Goal: Transaction & Acquisition: Book appointment/travel/reservation

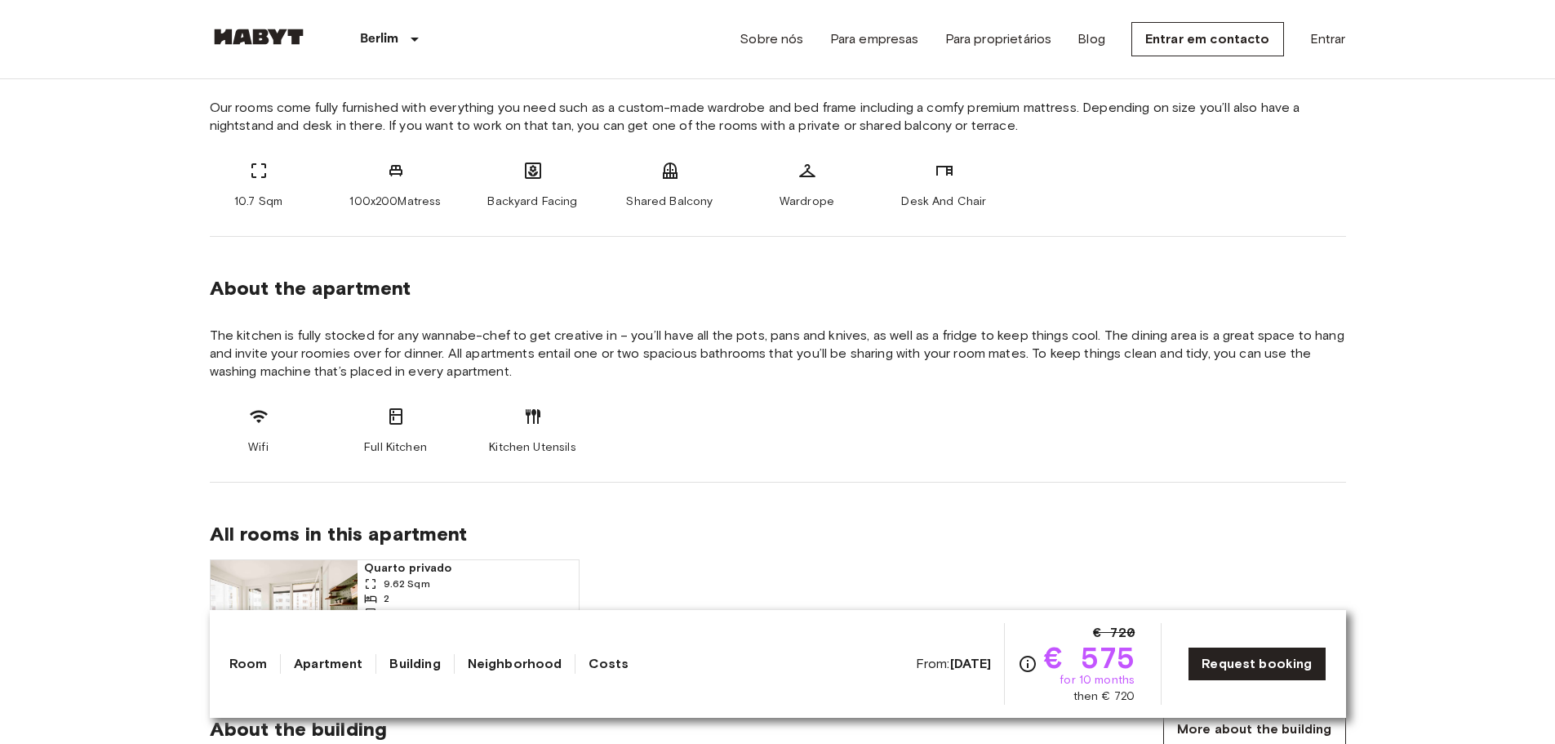
click at [421, 319] on section "About the apartment The kitchen is fully stocked for any wannabe-chef to get cr…" at bounding box center [778, 360] width 1136 height 246
click at [536, 351] on span "The kitchen is fully stocked for any wannabe-chef to get creative in – you’ll h…" at bounding box center [778, 354] width 1136 height 54
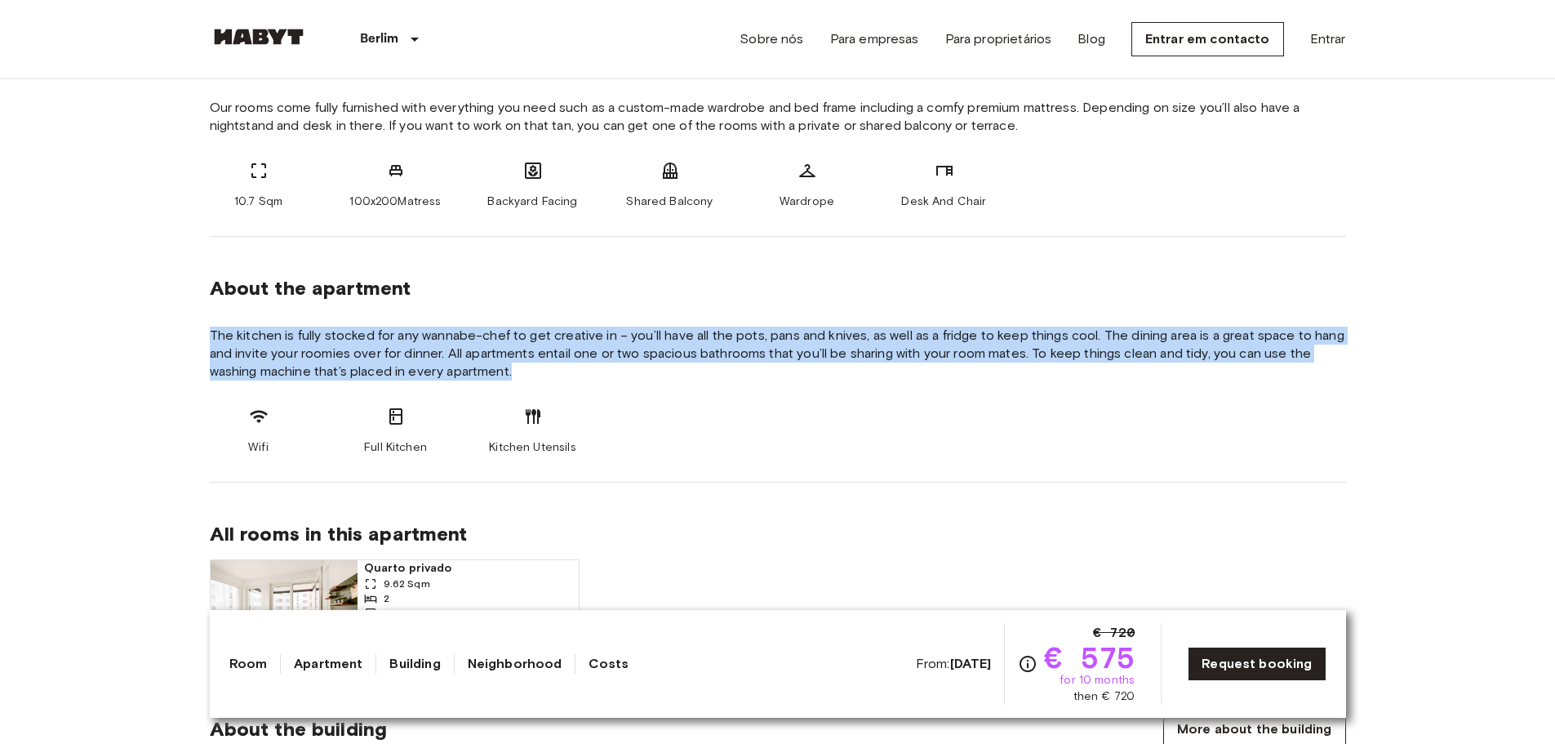
drag, startPoint x: 507, startPoint y: 368, endPoint x: 225, endPoint y: 336, distance: 283.4
click at [266, 340] on span "The kitchen is fully stocked for any wannabe-chef to get creative in – you’ll h…" at bounding box center [778, 354] width 1136 height 54
drag, startPoint x: 207, startPoint y: 331, endPoint x: 537, endPoint y: 375, distance: 332.6
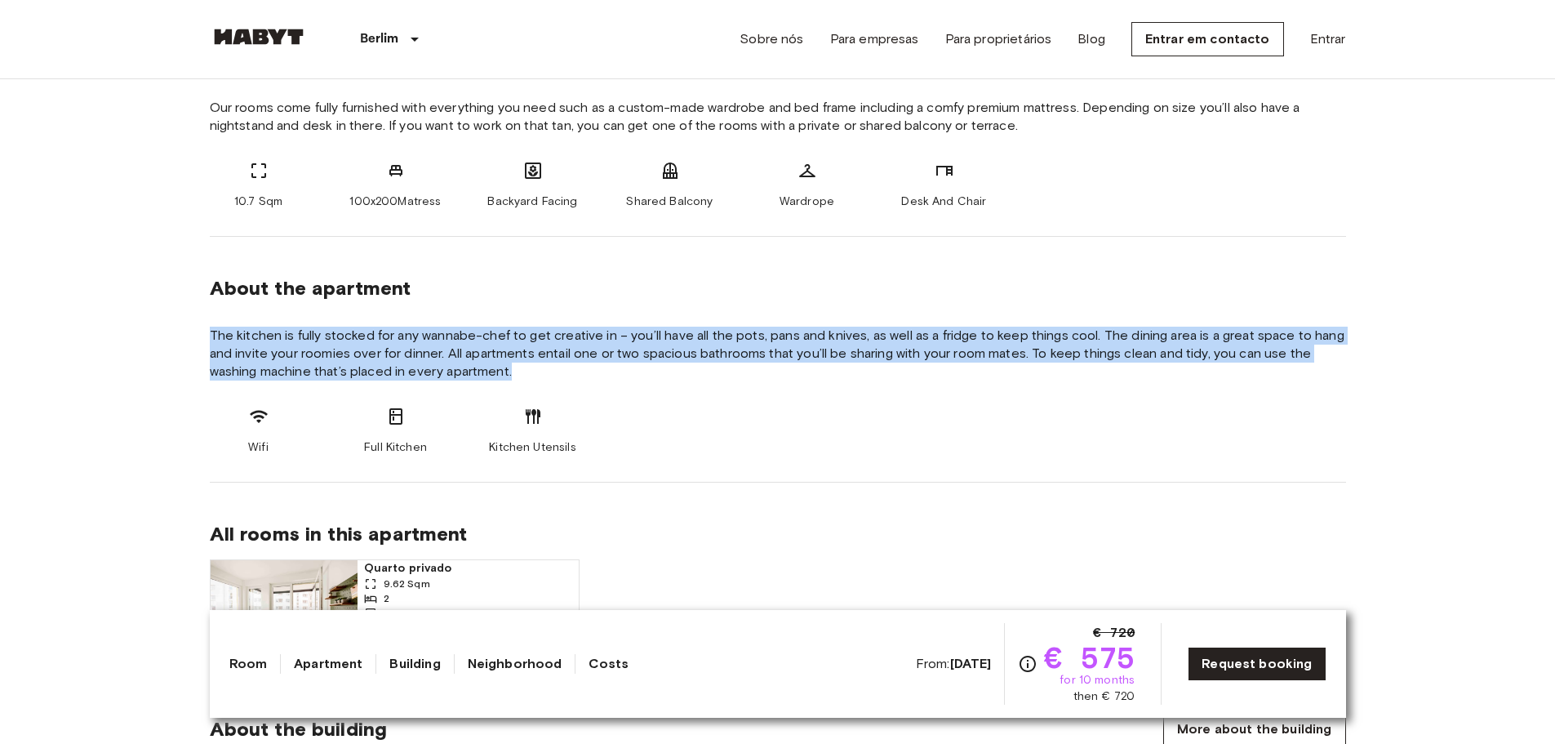
click at [549, 374] on span "The kitchen is fully stocked for any wannabe-chef to get creative in – you’ll h…" at bounding box center [778, 354] width 1136 height 54
drag, startPoint x: 550, startPoint y: 372, endPoint x: 172, endPoint y: 342, distance: 379.2
click at [403, 335] on span "The kitchen is fully stocked for any wannabe-chef to get creative in – you’ll h…" at bounding box center [778, 354] width 1136 height 54
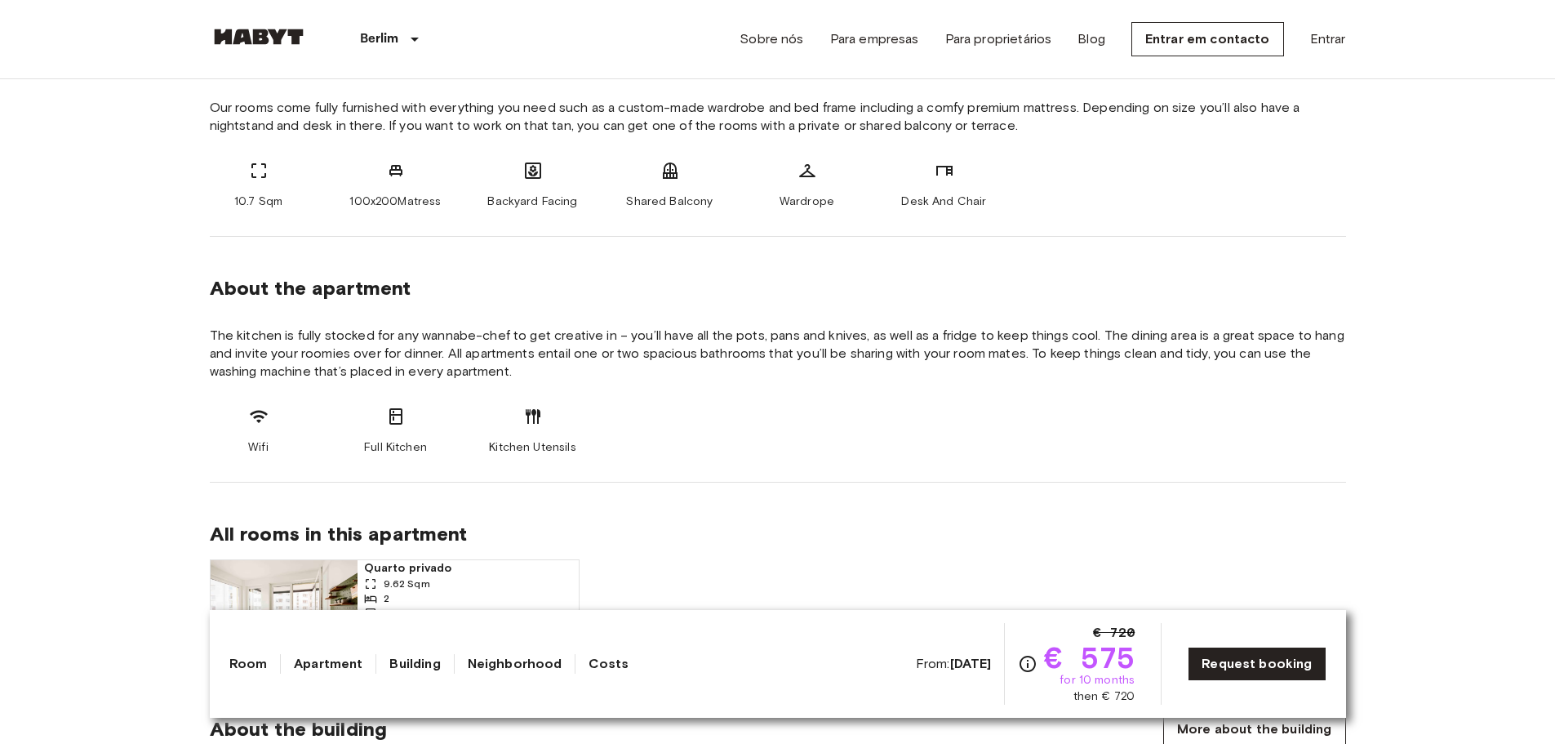
click at [511, 347] on span "The kitchen is fully stocked for any wannabe-chef to get creative in – you’ll h…" at bounding box center [778, 354] width 1136 height 54
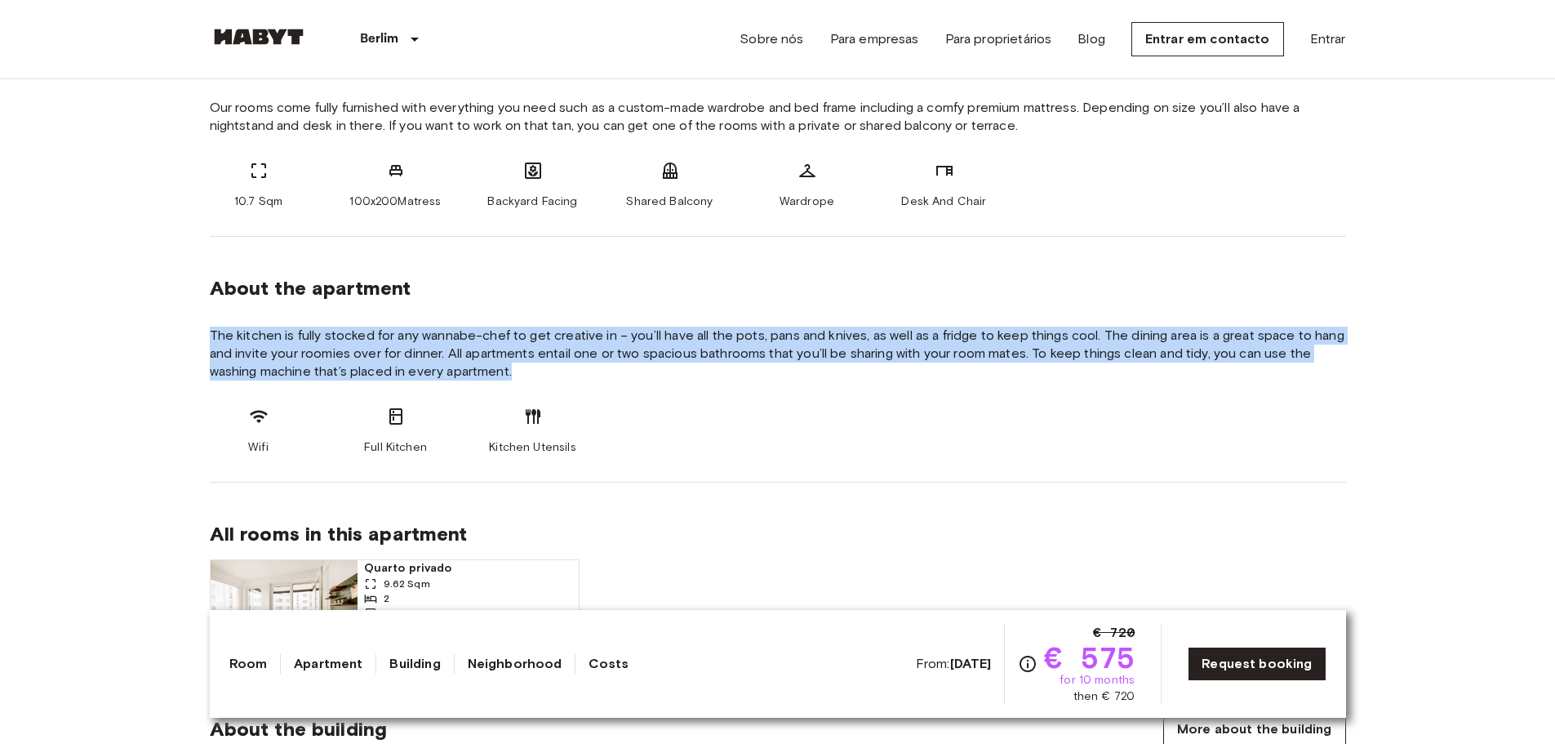
drag, startPoint x: 530, startPoint y: 370, endPoint x: 197, endPoint y: 336, distance: 334.8
click at [210, 333] on span "The kitchen is fully stocked for any wannabe-chef to get creative in – you’ll h…" at bounding box center [778, 354] width 1136 height 54
drag, startPoint x: 211, startPoint y: 327, endPoint x: 552, endPoint y: 374, distance: 343.6
click at [552, 374] on span "The kitchen is fully stocked for any wannabe-chef to get creative in – you’ll h…" at bounding box center [778, 354] width 1136 height 54
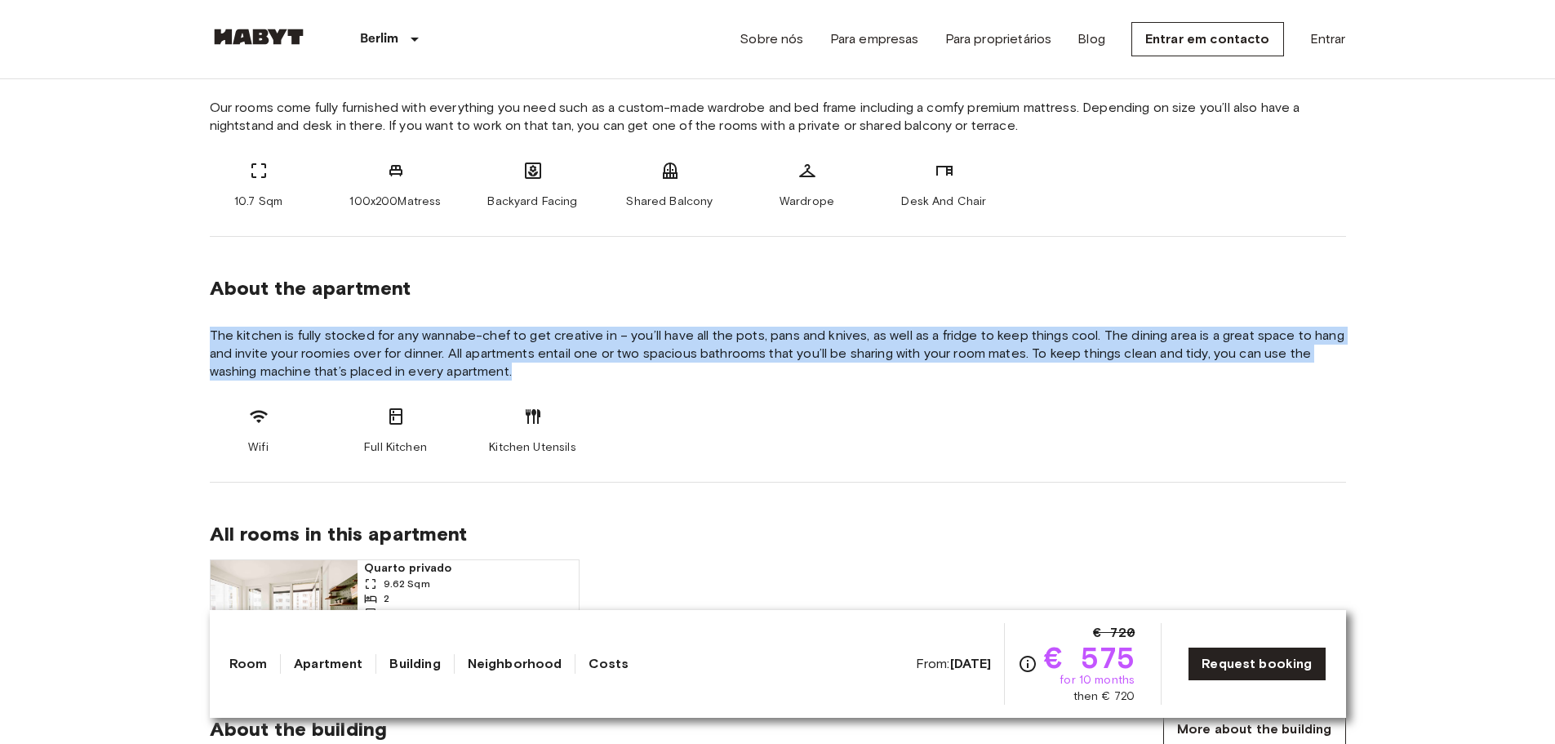
click at [522, 373] on span "The kitchen is fully stocked for any wannabe-chef to get creative in – you’ll h…" at bounding box center [778, 354] width 1136 height 54
drag, startPoint x: 532, startPoint y: 372, endPoint x: 141, endPoint y: 331, distance: 393.1
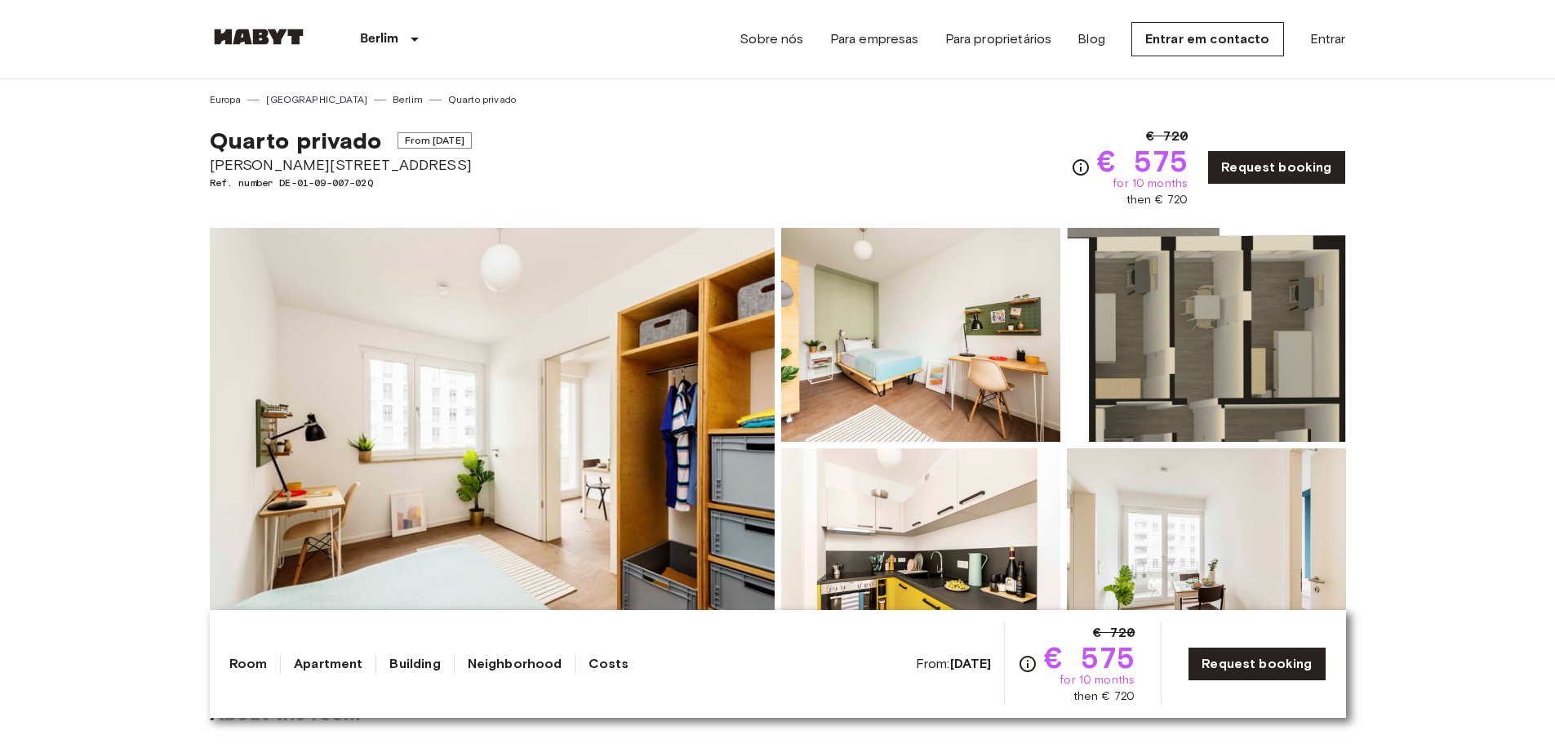
click at [231, 25] on div "Berlim Europa Amsterdã Berlim Bruxelas Cologne Düsseldorf Frankfurt Graz Hambur…" at bounding box center [344, 39] width 268 height 78
click at [247, 33] on img at bounding box center [259, 37] width 98 height 16
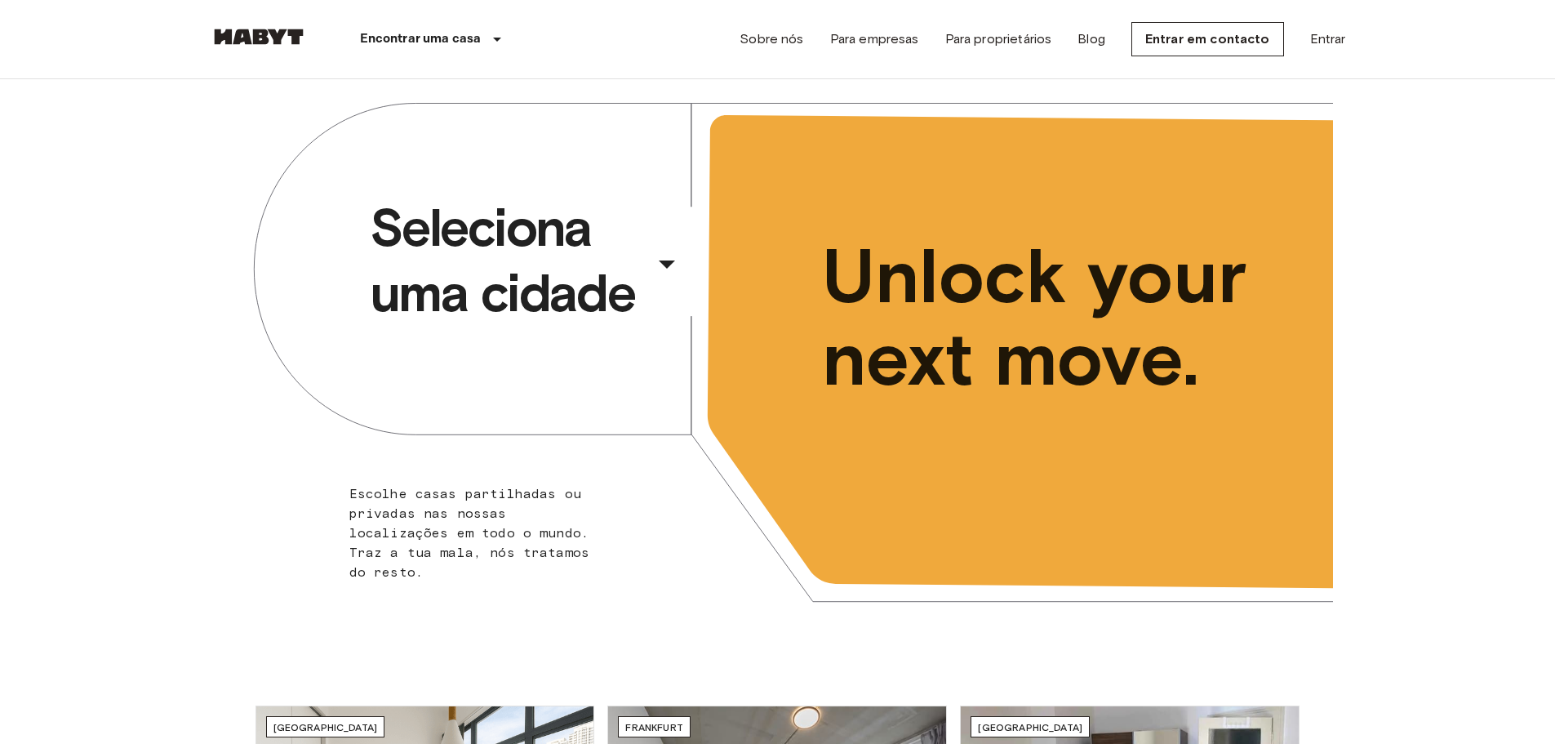
click at [661, 265] on div "​" at bounding box center [689, 276] width 168 height 33
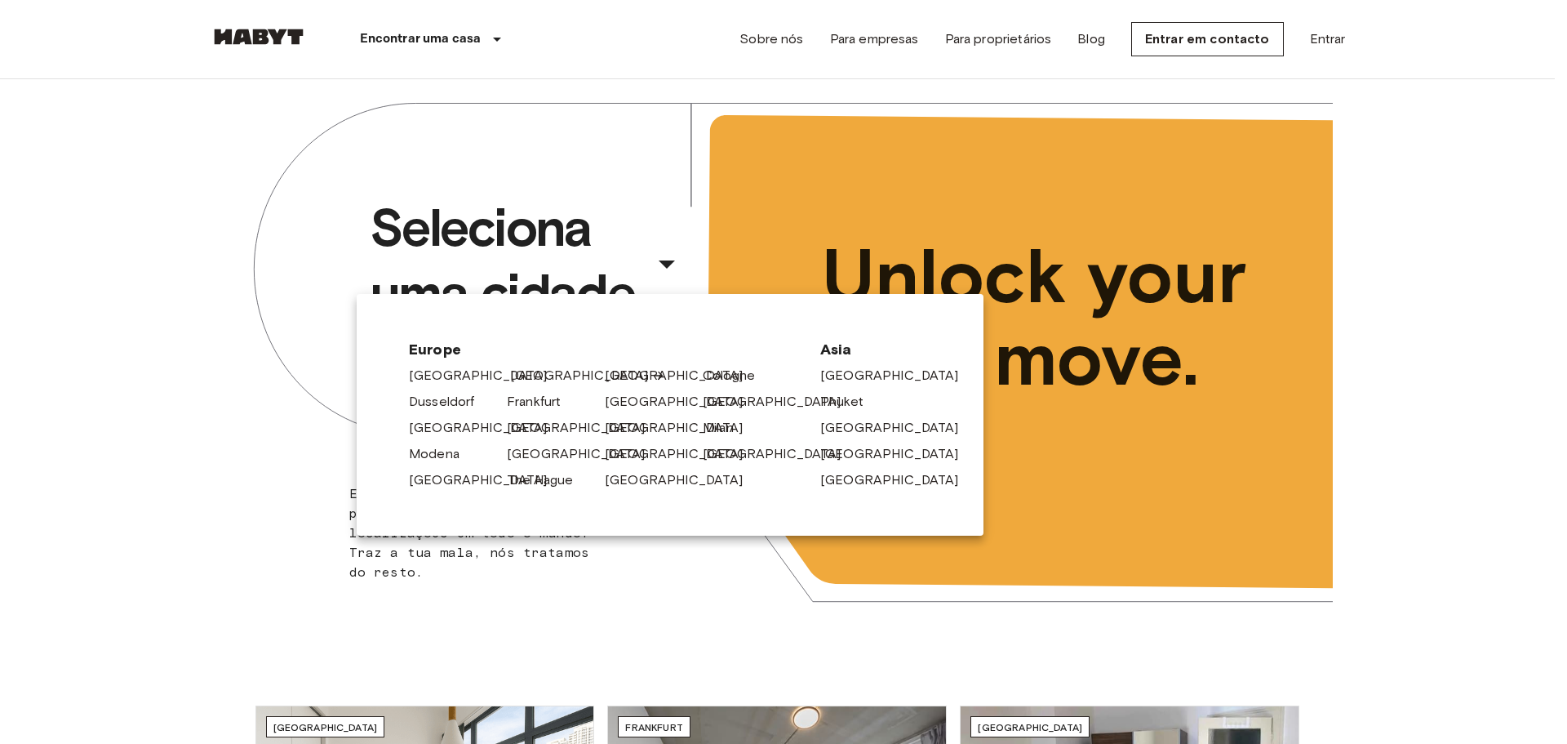
click at [519, 367] on link "[GEOGRAPHIC_DATA]" at bounding box center [587, 376] width 155 height 20
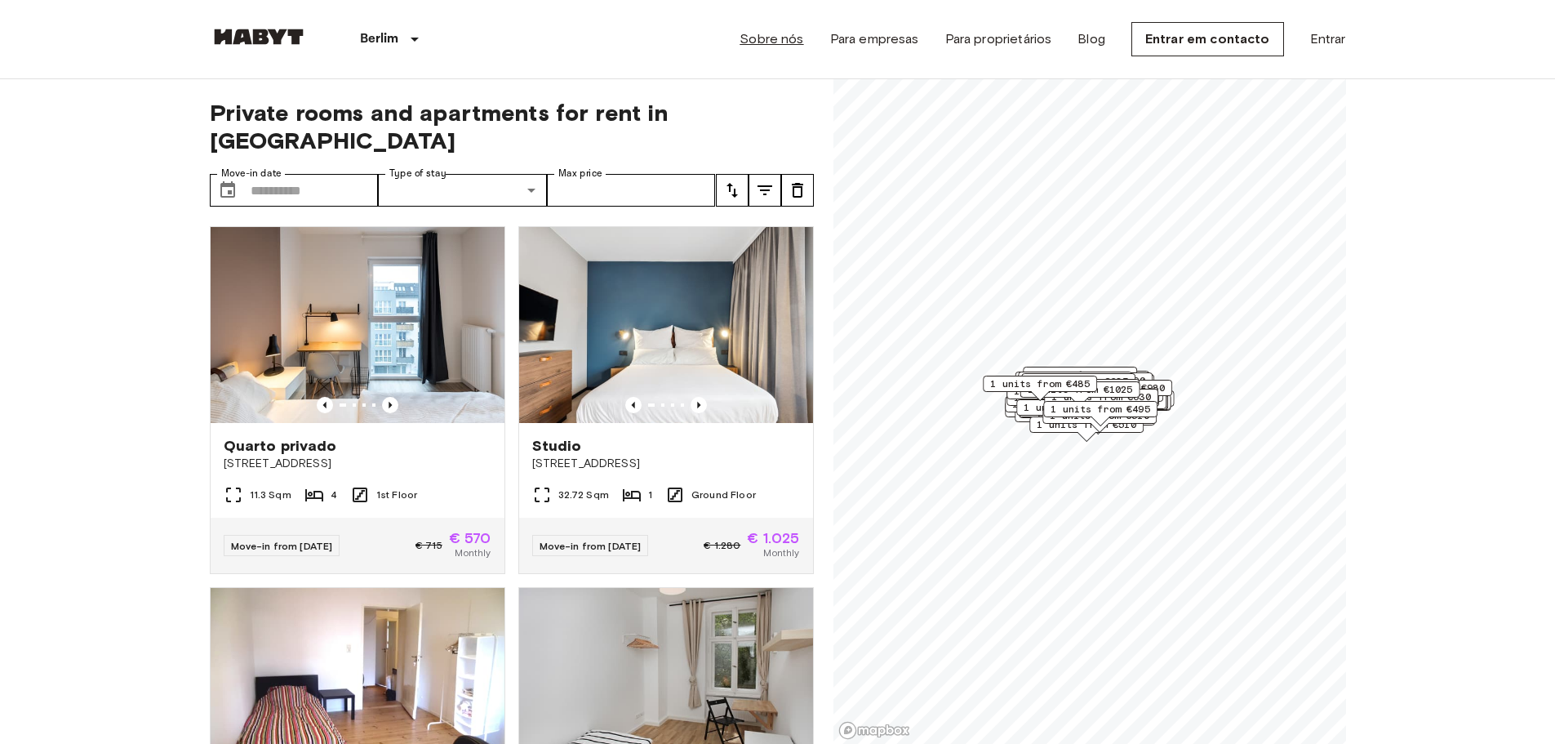
click at [795, 43] on link "Sobre nós" at bounding box center [772, 39] width 64 height 20
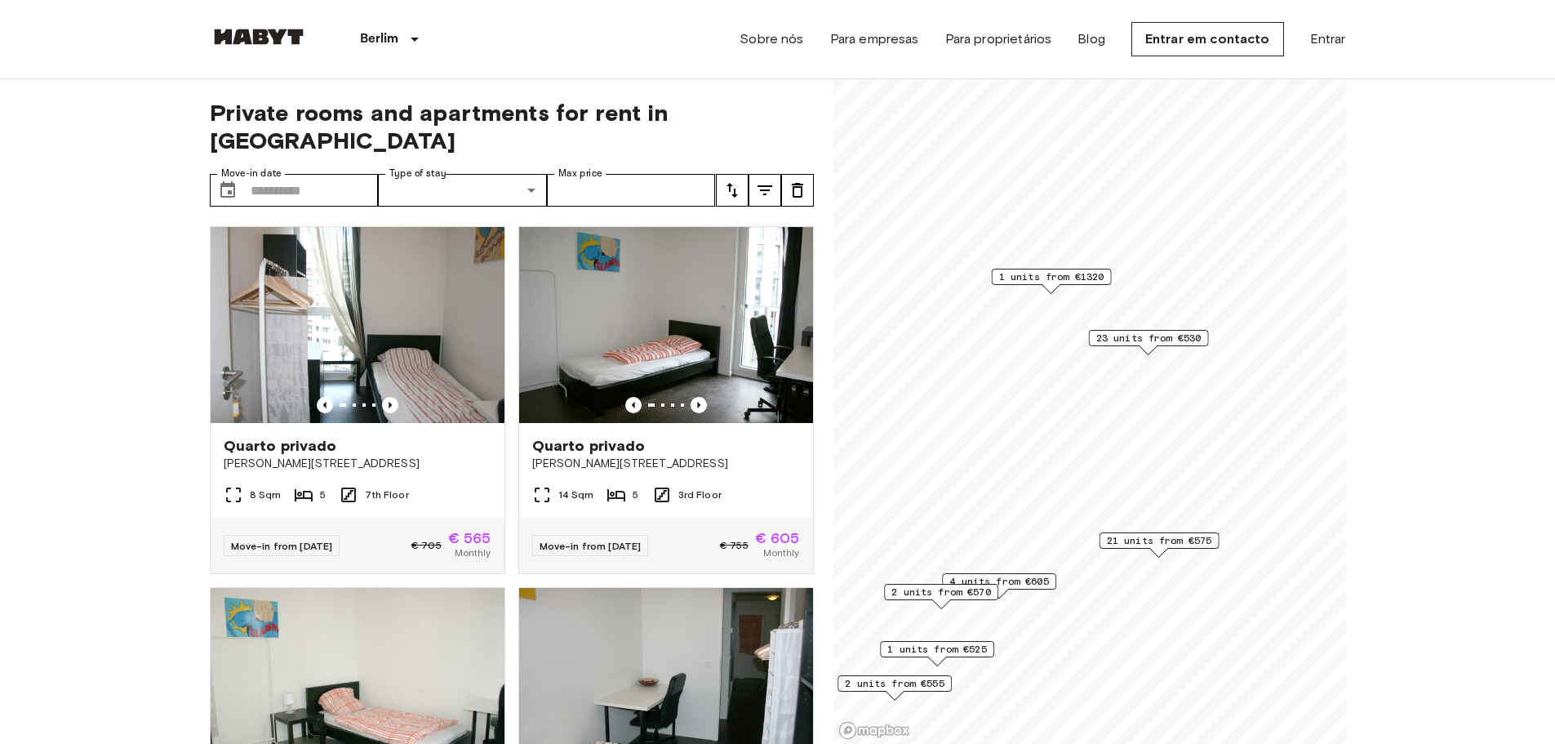
click at [1162, 340] on span "23 units from €530" at bounding box center [1148, 338] width 105 height 15
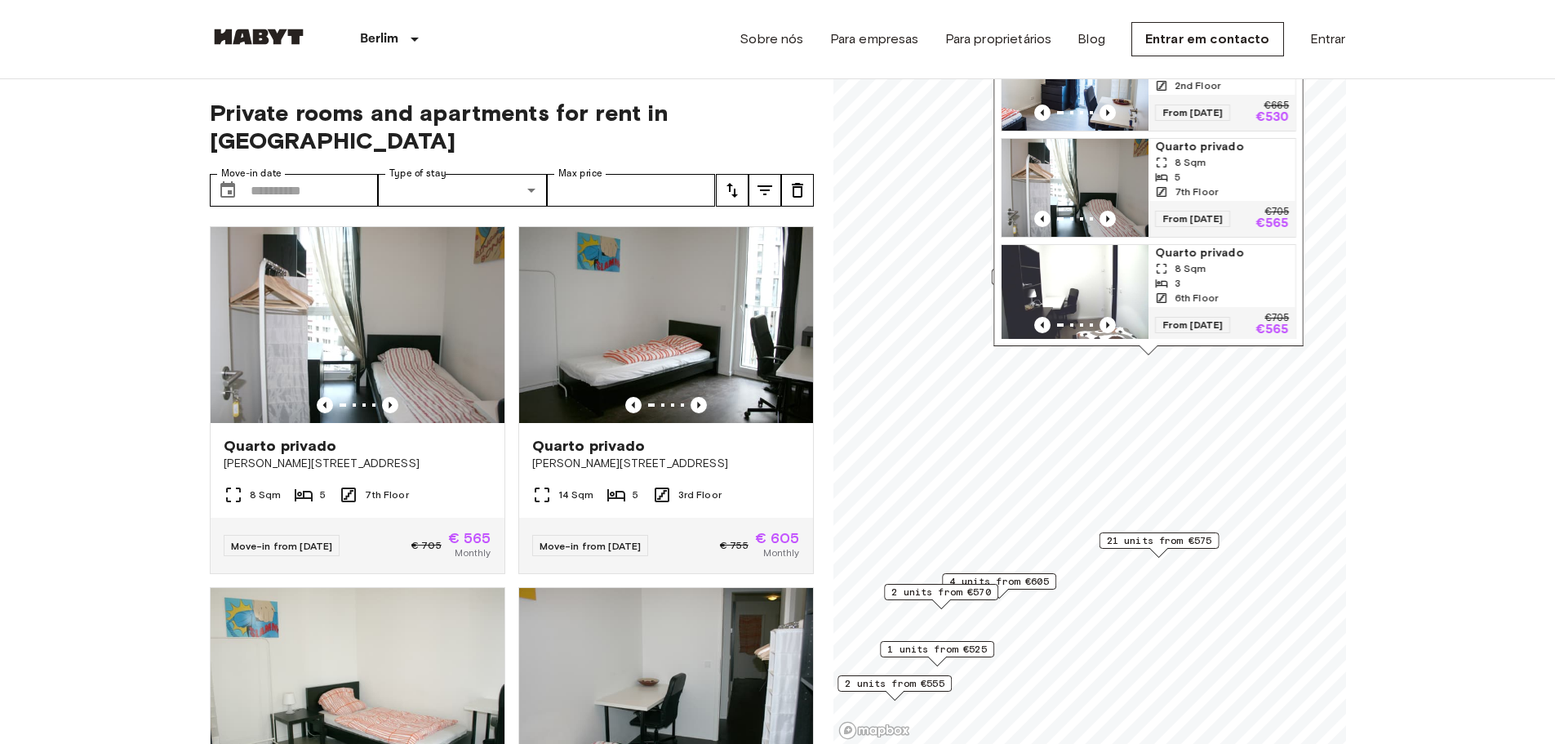
click at [1162, 340] on div "[PERSON_NAME][STREET_ADDRESS], [GEOGRAPHIC_DATA] 23 units Quarto privado 13 Sqm…" at bounding box center [1148, 142] width 310 height 408
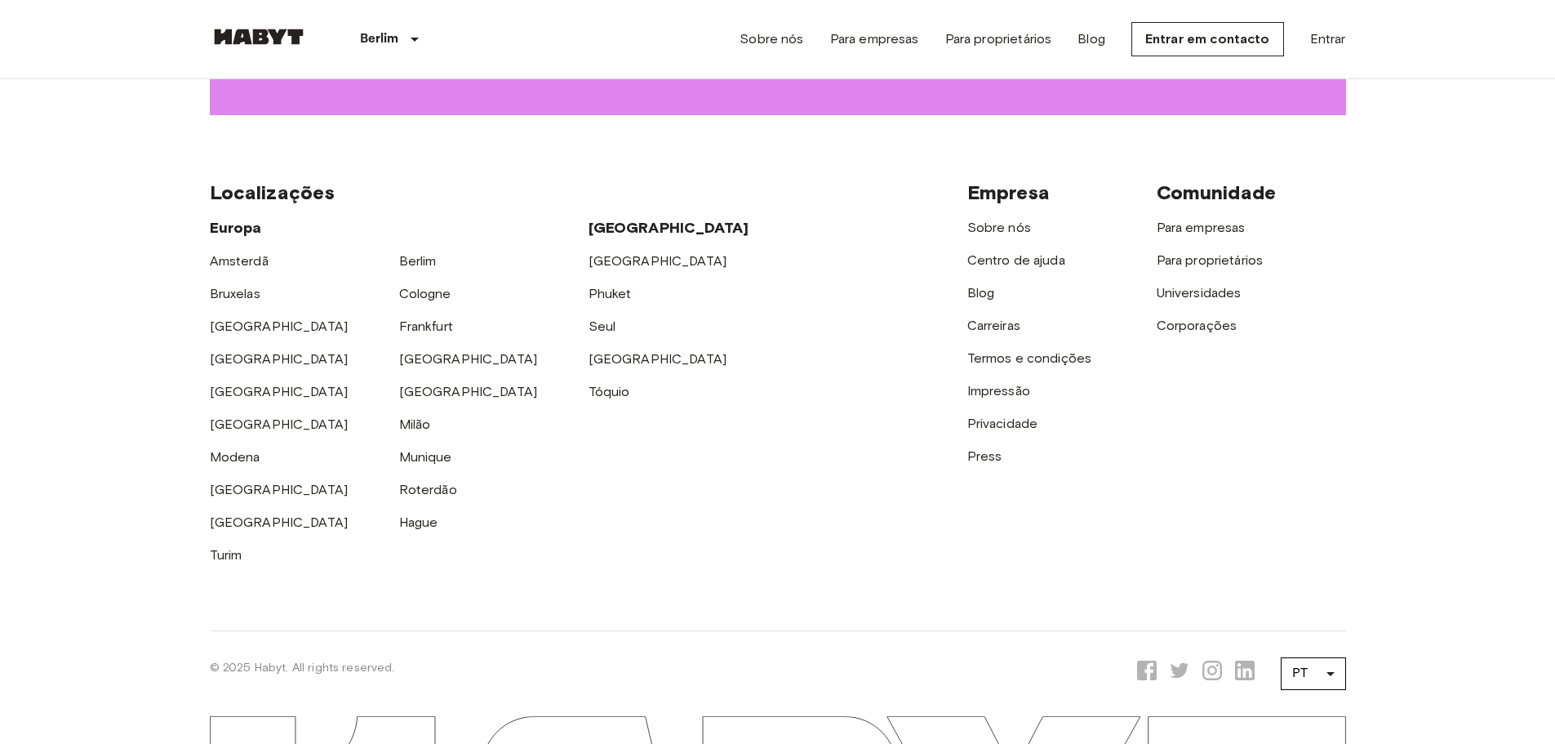
scroll to position [2544, 0]
